Goal: Transaction & Acquisition: Purchase product/service

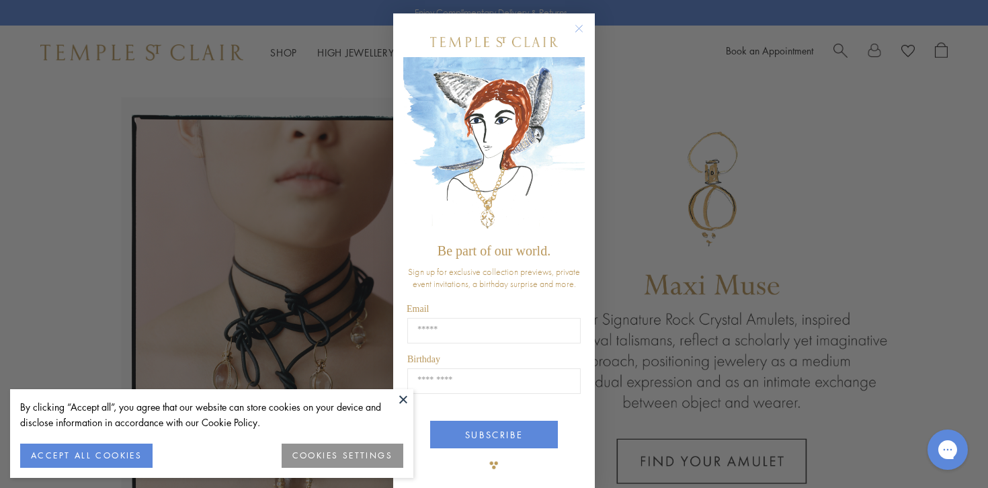
click at [577, 28] on circle "Close dialog" at bounding box center [579, 29] width 16 height 16
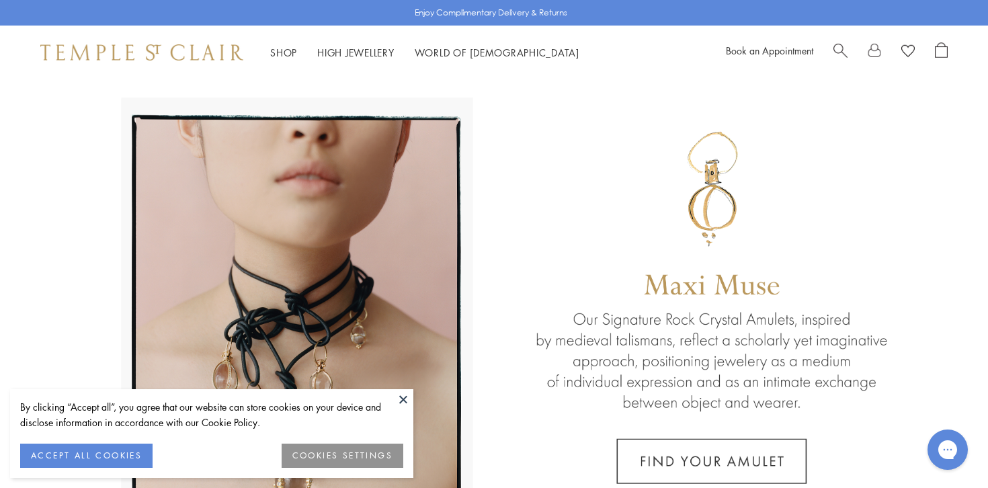
click at [404, 397] on button at bounding box center [403, 399] width 20 height 20
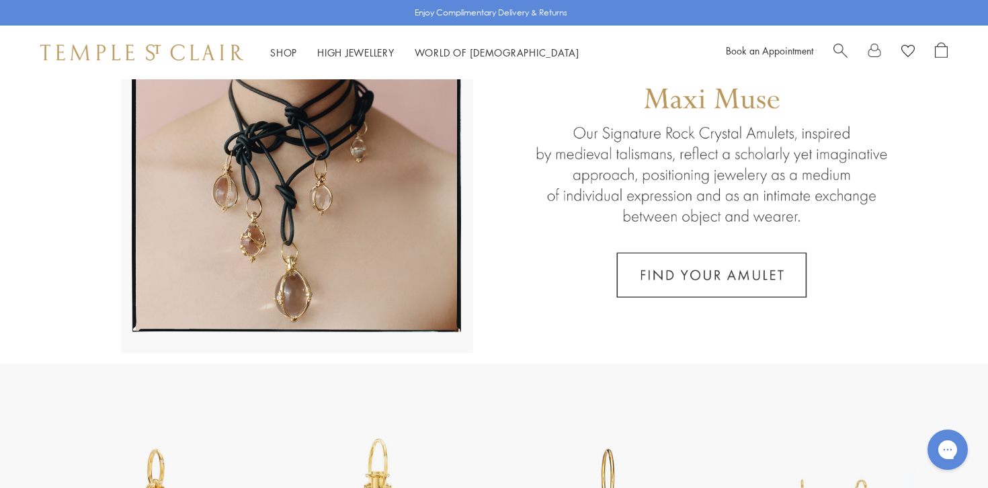
scroll to position [481, 0]
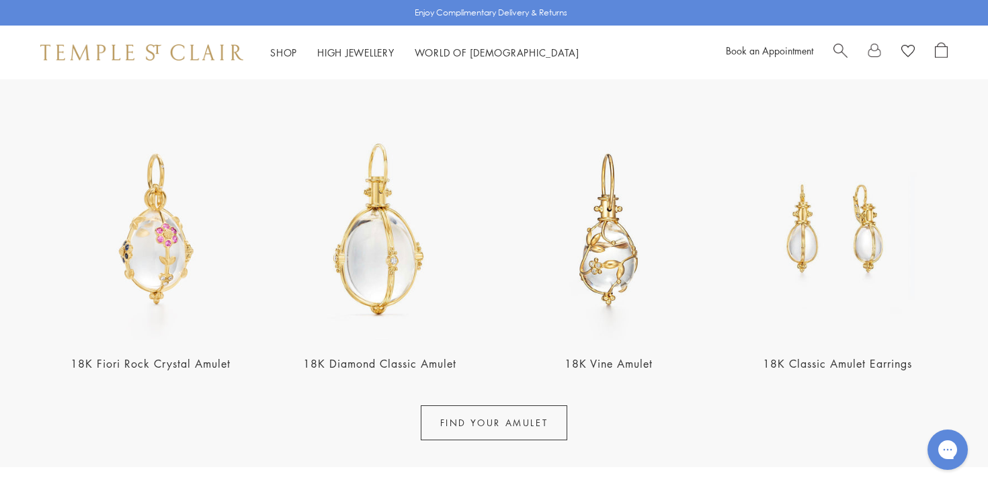
click at [501, 424] on link "FIND YOUR AMULET" at bounding box center [494, 422] width 147 height 35
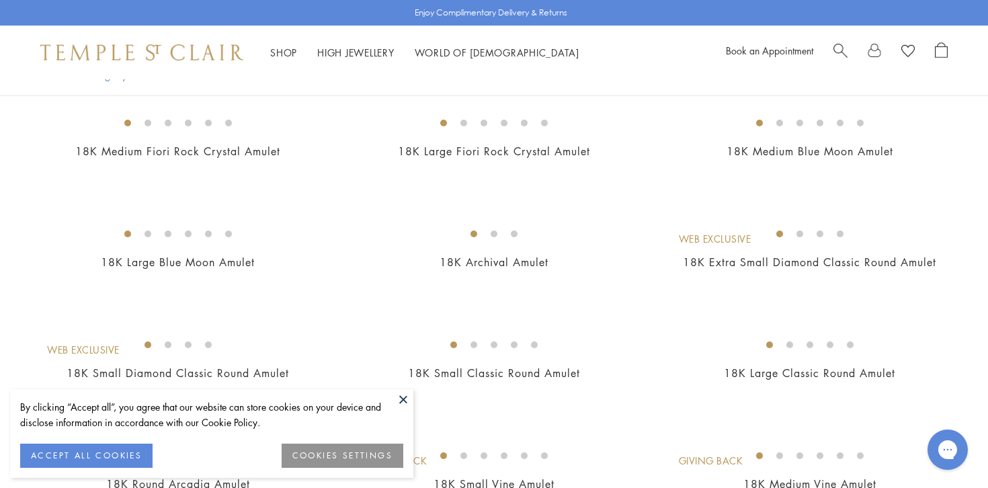
scroll to position [251, 0]
click at [402, 394] on button at bounding box center [403, 399] width 20 height 20
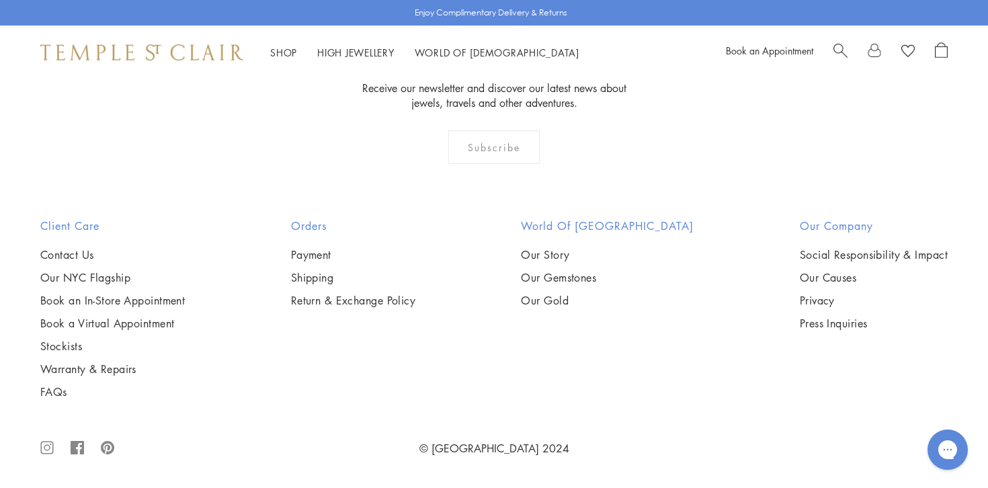
scroll to position [3159, 0]
click at [0, 0] on img at bounding box center [0, 0] width 0 height 0
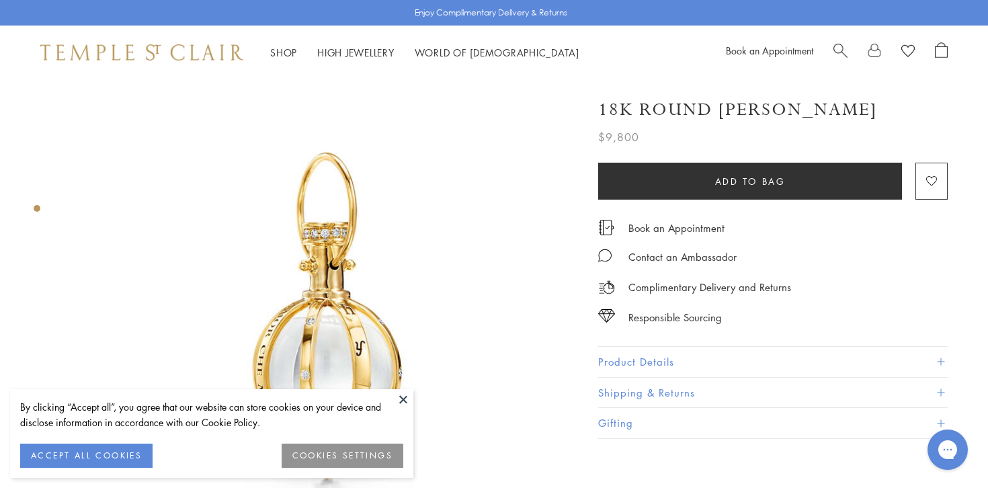
click at [402, 400] on button at bounding box center [403, 399] width 20 height 20
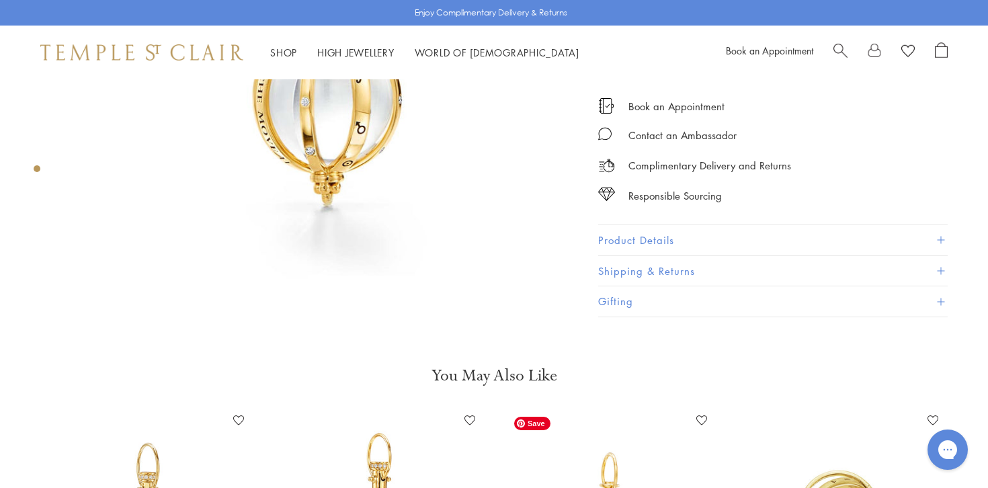
scroll to position [449, 0]
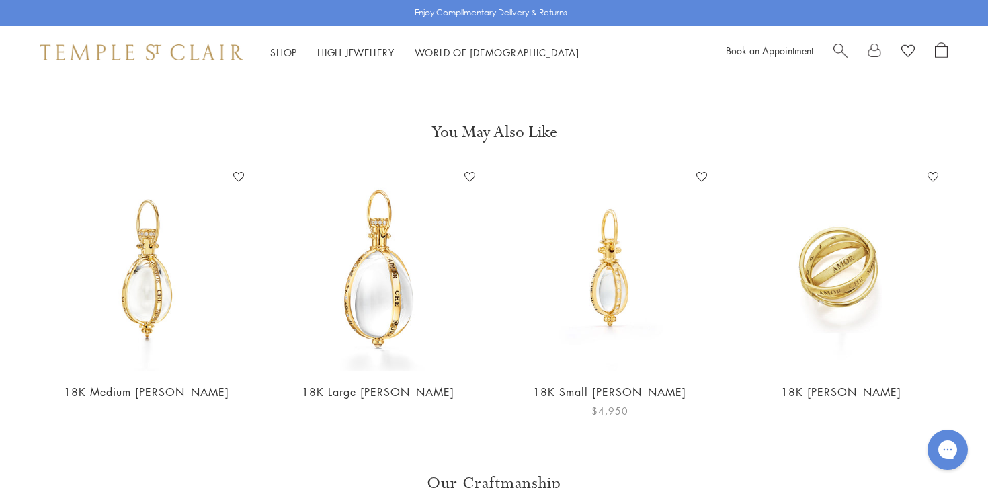
click at [581, 427] on main "Responsible Sourcing Our gold is strictly mercury-free mined gold and recycled …" at bounding box center [494, 251] width 988 height 1376
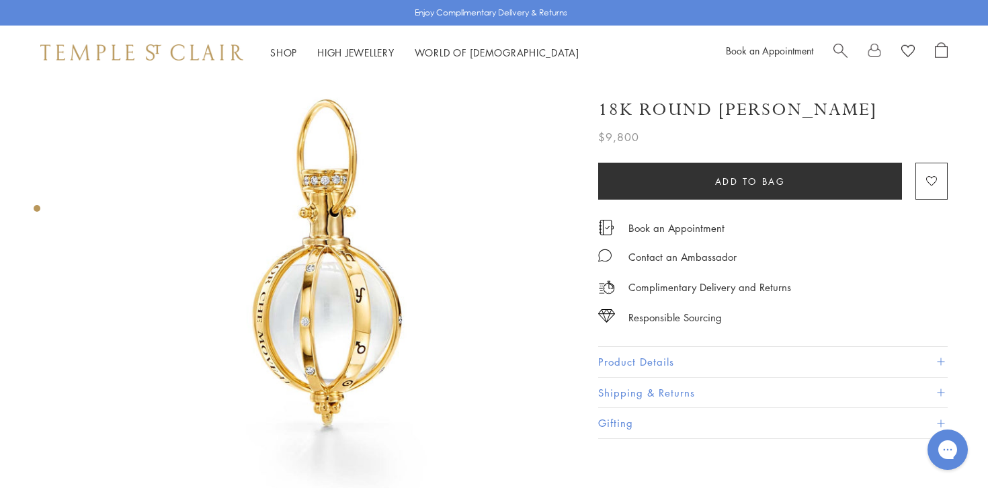
scroll to position [0, 0]
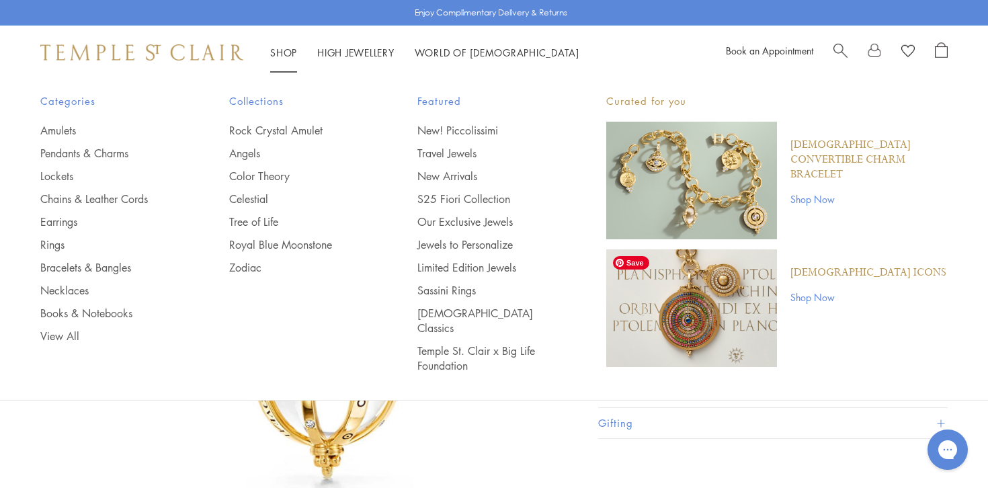
click at [673, 349] on img "Main navigation" at bounding box center [691, 308] width 171 height 118
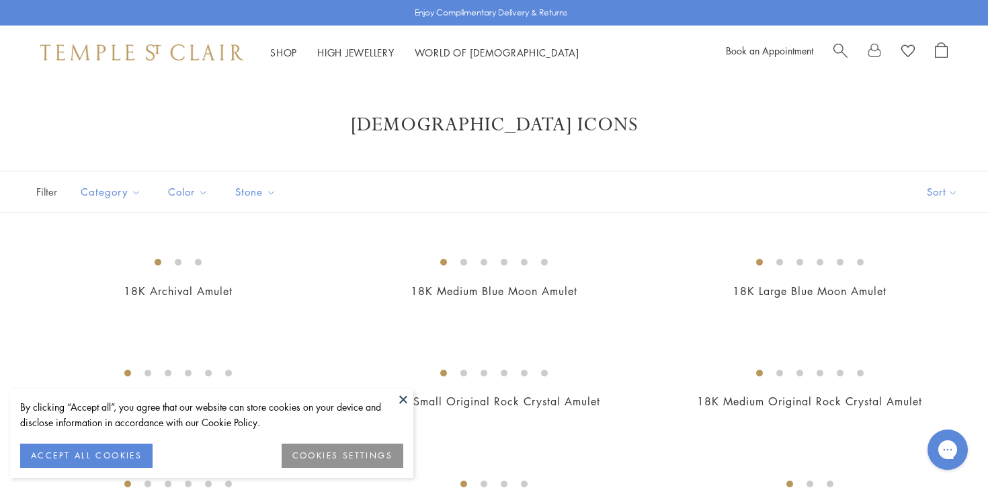
click at [402, 400] on button at bounding box center [403, 399] width 20 height 20
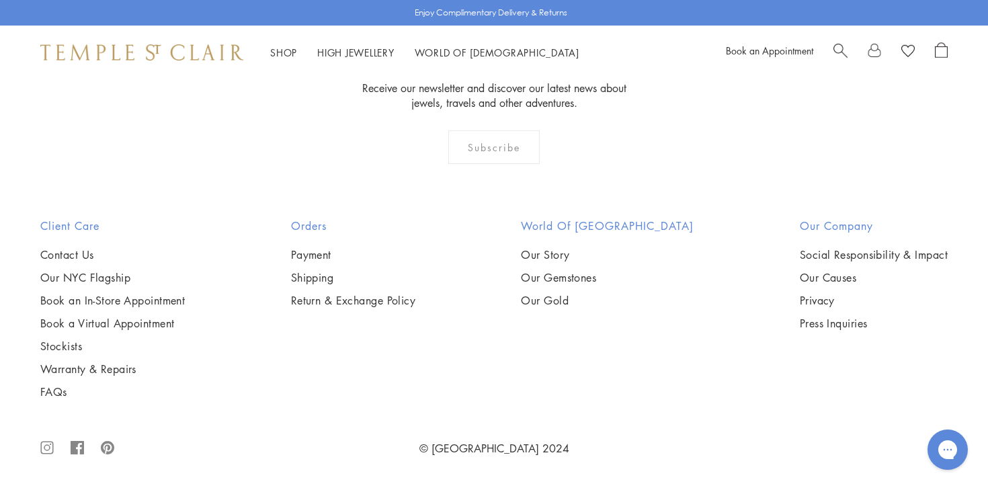
scroll to position [2103, 0]
